Goal: Find specific page/section: Find specific page/section

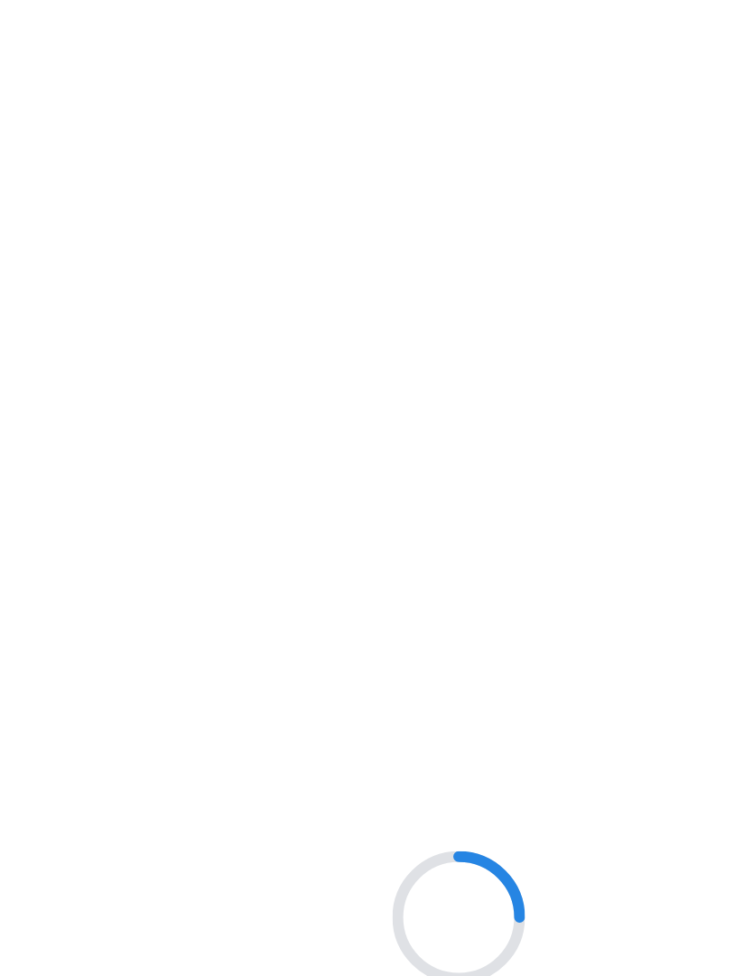
scroll to position [176, 220]
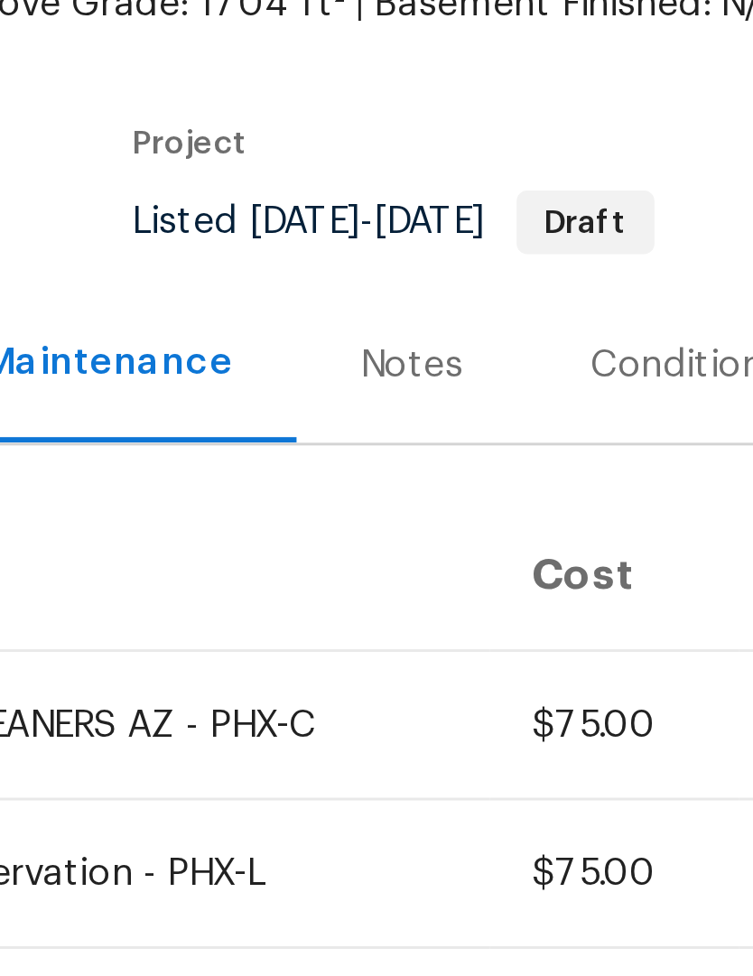
click at [398, 246] on span "Draft" at bounding box center [419, 251] width 43 height 11
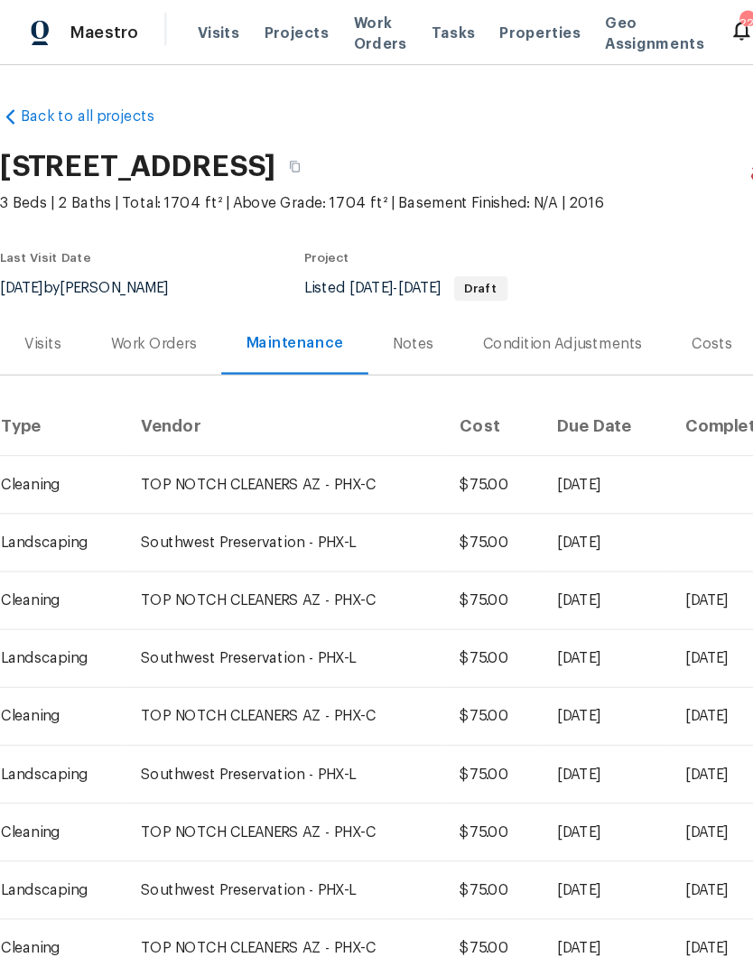
click at [322, 31] on span "Work Orders" at bounding box center [332, 29] width 46 height 36
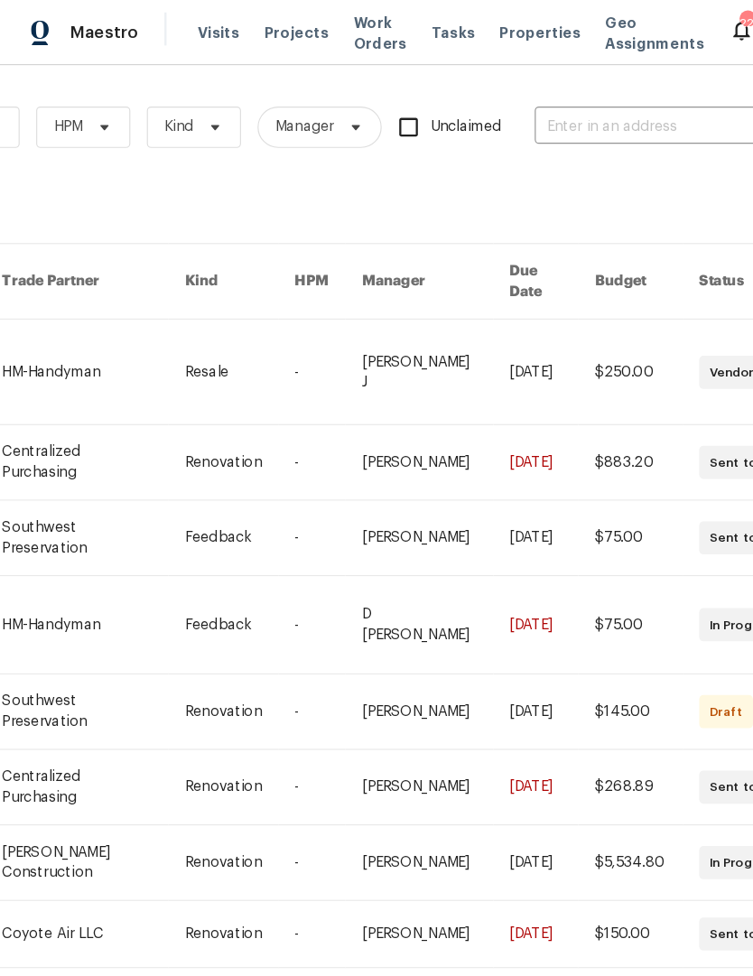
scroll to position [0, 297]
click at [526, 110] on input "text" at bounding box center [557, 111] width 181 height 28
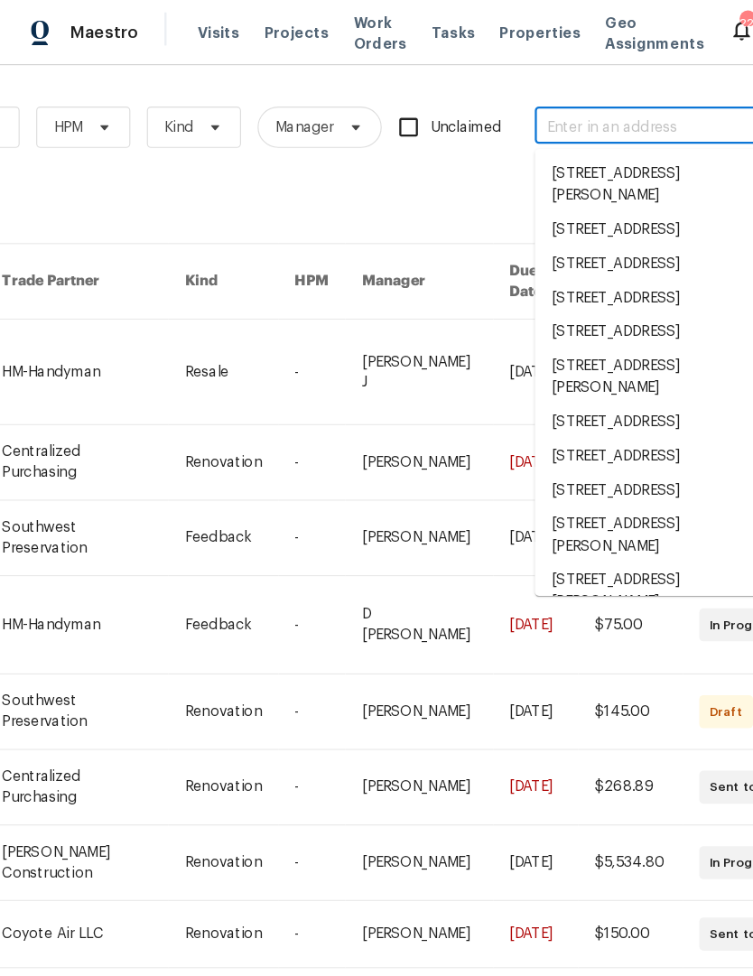
click at [518, 104] on input "text" at bounding box center [557, 111] width 181 height 28
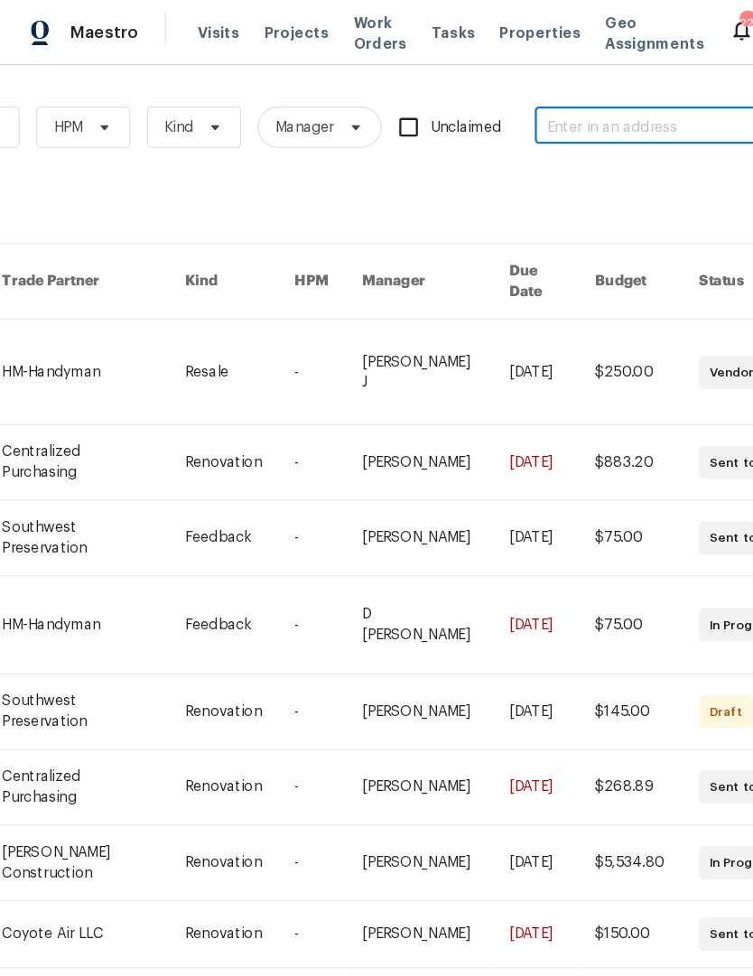
paste input "1820 W Expressman St, Apache Junction, AZ 85120"
type input "1820 W Expressman St, Apache Junction, AZ 85120"
click at [558, 164] on li "1820 W Expressman St, Apache Junction, AZ 85120" at bounding box center [582, 152] width 231 height 30
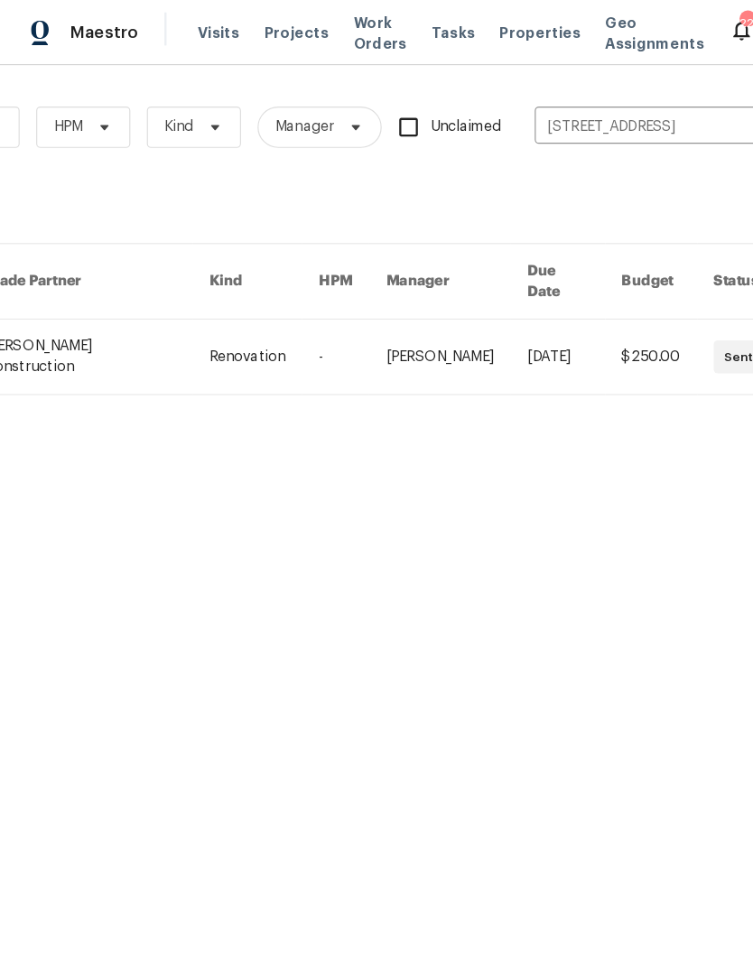
click at [130, 316] on link at bounding box center [84, 311] width 197 height 65
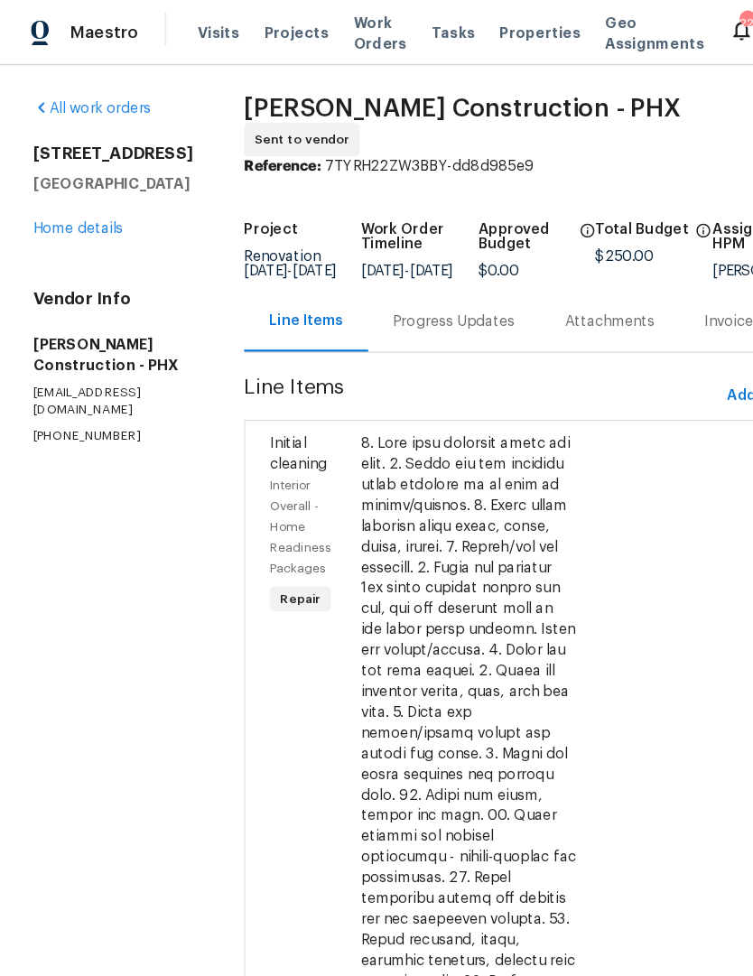
click at [100, 206] on link "Home details" at bounding box center [68, 199] width 79 height 13
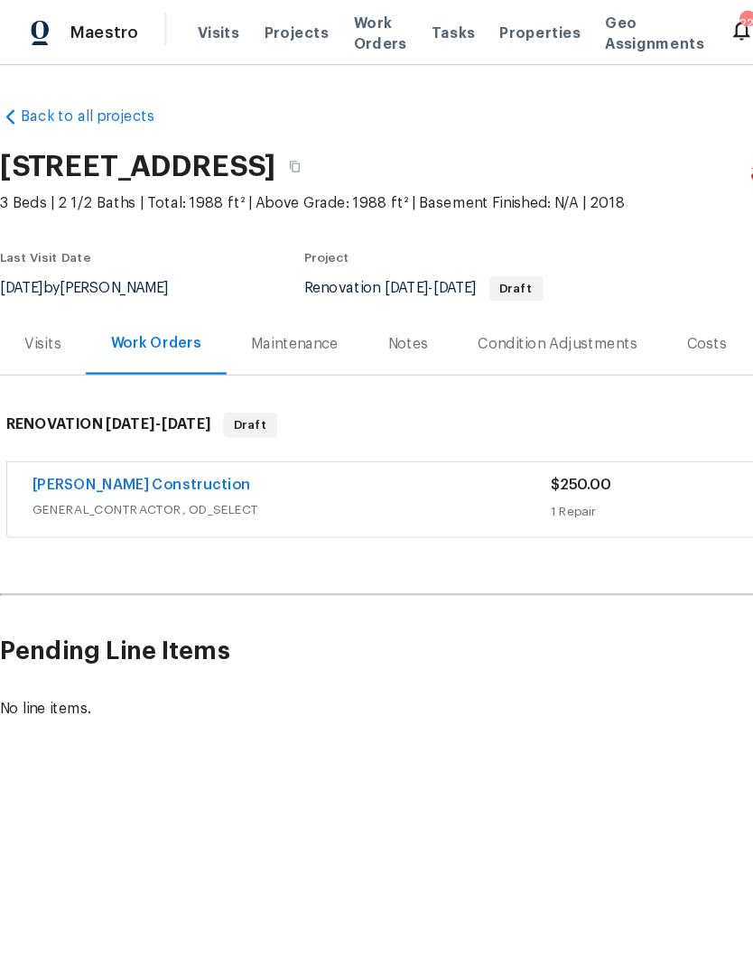
click at [616, 303] on div "Costs" at bounding box center [616, 301] width 35 height 18
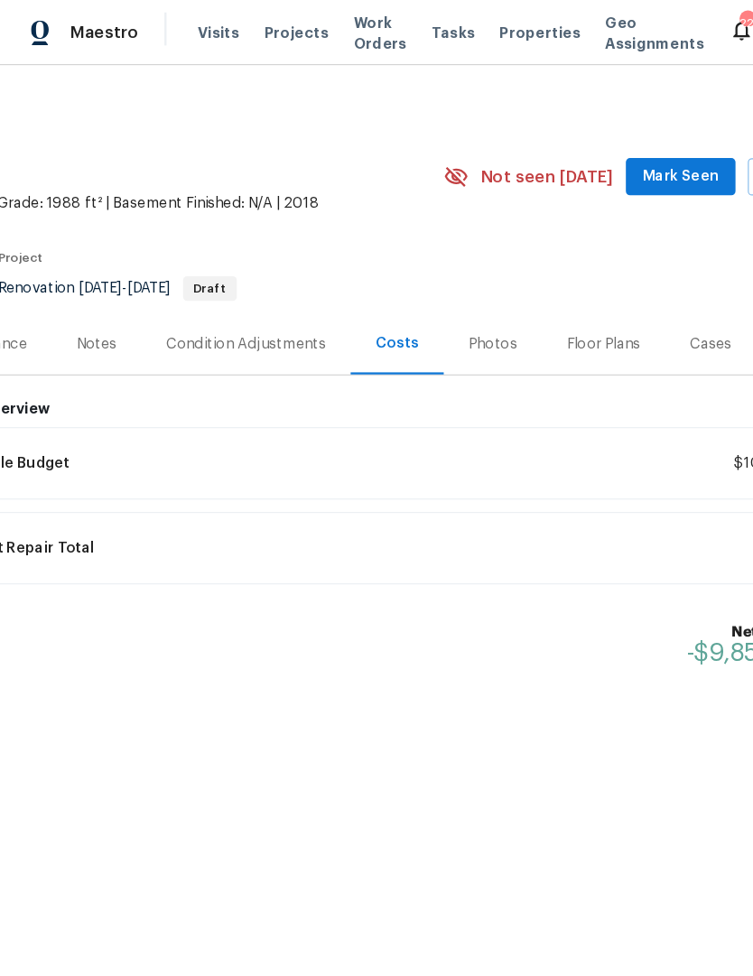
scroll to position [0, 267]
